Goal: Task Accomplishment & Management: Manage account settings

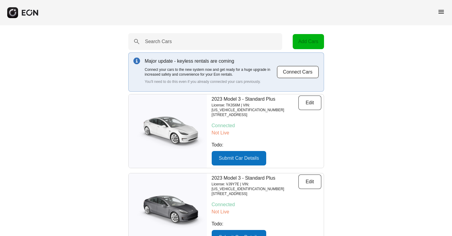
click at [442, 10] on span "menu" at bounding box center [440, 11] width 7 height 7
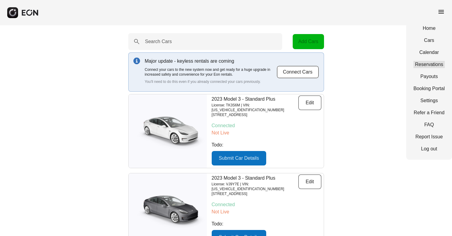
click at [428, 63] on link "Reservations" at bounding box center [428, 64] width 31 height 7
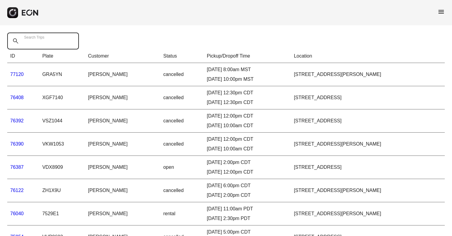
click at [55, 39] on Trips "Search Trips" at bounding box center [43, 40] width 72 height 17
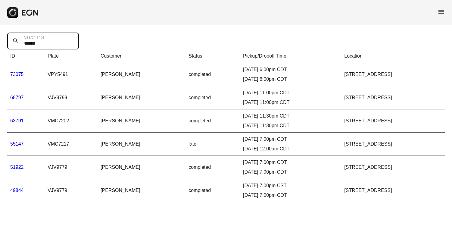
type Trips "******"
click at [15, 74] on link "73075" at bounding box center [17, 74] width 14 height 5
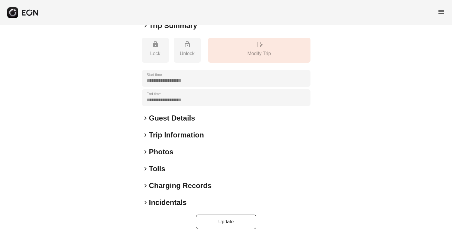
scroll to position [65, 0]
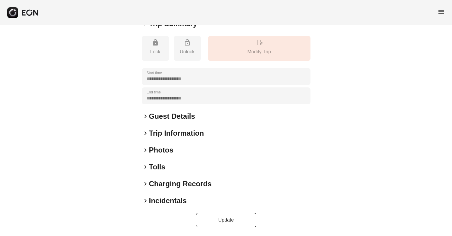
click at [145, 166] on span "keyboard_arrow_right" at bounding box center [145, 166] width 7 height 7
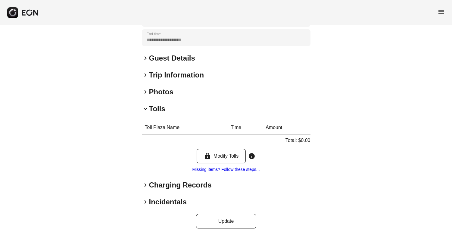
scroll to position [124, 0]
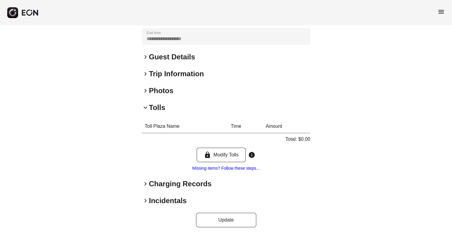
click at [146, 199] on span "keyboard_arrow_right" at bounding box center [145, 200] width 7 height 7
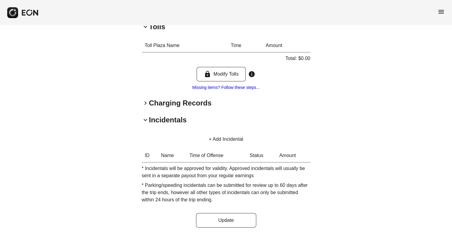
scroll to position [205, 0]
click at [228, 140] on button "+ Add Incidental" at bounding box center [225, 138] width 49 height 14
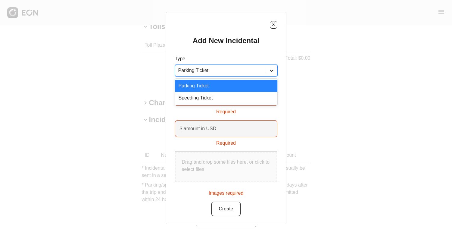
click at [272, 70] on icon at bounding box center [271, 70] width 6 height 6
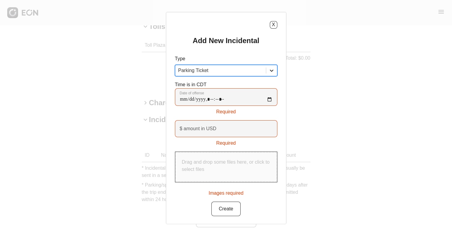
click at [272, 70] on icon at bounding box center [271, 70] width 6 height 6
click at [416, 103] on div "X Add New Incidental Type Parking Ticket Time is in CDT Date of offense Require…" at bounding box center [226, 118] width 452 height 236
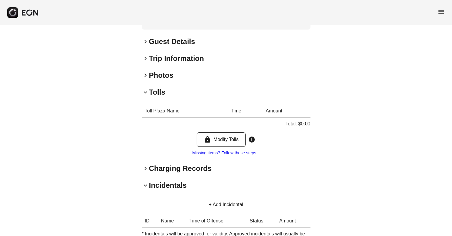
scroll to position [150, 0]
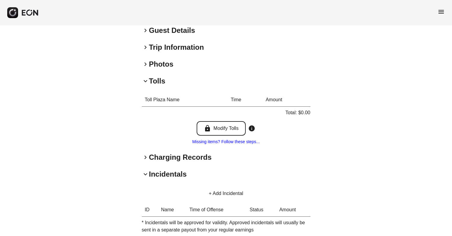
click at [226, 130] on button "lock Modify Tolls" at bounding box center [220, 128] width 49 height 14
click at [377, 176] on div "**********" at bounding box center [226, 82] width 452 height 415
click at [225, 129] on button "lock Modify Tolls" at bounding box center [220, 128] width 49 height 14
click at [215, 125] on button "lock Modify Tolls" at bounding box center [220, 128] width 49 height 14
drag, startPoint x: 225, startPoint y: 129, endPoint x: 255, endPoint y: 34, distance: 100.0
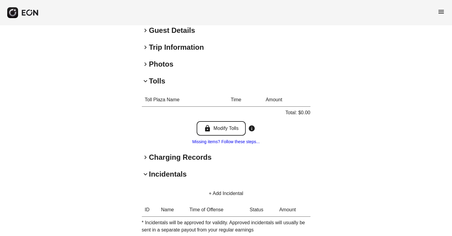
click at [225, 129] on button "lock Modify Tolls" at bounding box center [220, 128] width 49 height 14
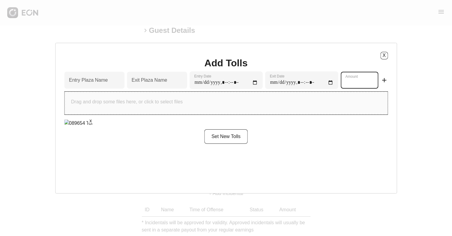
drag, startPoint x: 378, startPoint y: 84, endPoint x: 360, endPoint y: 80, distance: 18.5
click at [360, 80] on div "Entry Plaza Name Exit Plaza Name Entry Date Exit Date * Amount add" at bounding box center [225, 81] width 323 height 20
type input "*****"
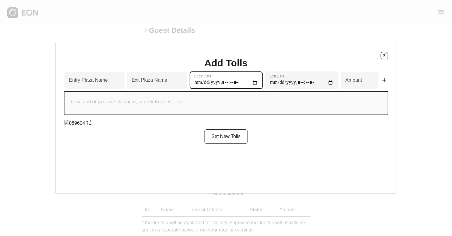
click at [189, 81] on Date "Entry Date" at bounding box center [225, 79] width 73 height 17
click at [388, 58] on button "X" at bounding box center [384, 56] width 8 height 8
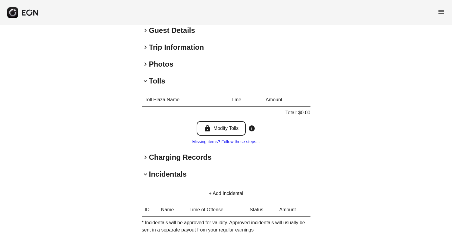
click at [222, 126] on button "lock Modify Tolls" at bounding box center [220, 128] width 49 height 14
